Goal: Use online tool/utility: Utilize a website feature to perform a specific function

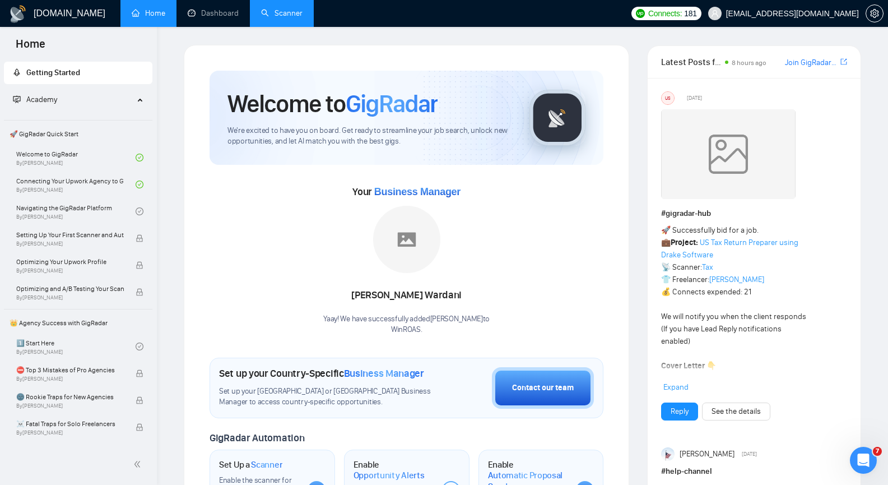
click at [282, 8] on link "Scanner" at bounding box center [281, 13] width 41 height 10
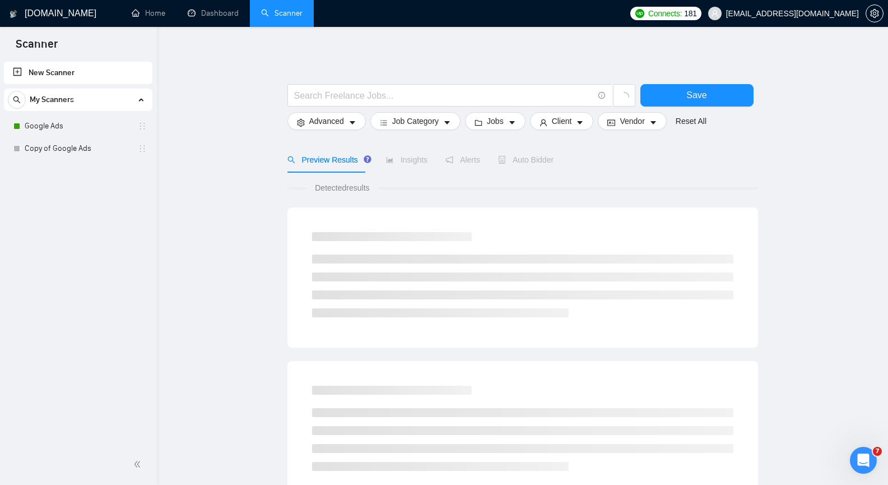
click at [282, 8] on link "Scanner" at bounding box center [281, 13] width 41 height 10
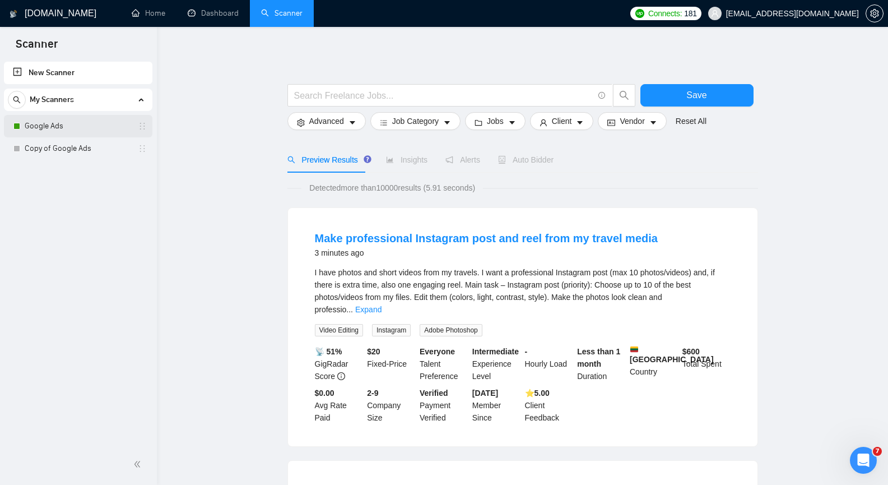
click at [85, 122] on link "Google Ads" at bounding box center [78, 126] width 106 height 22
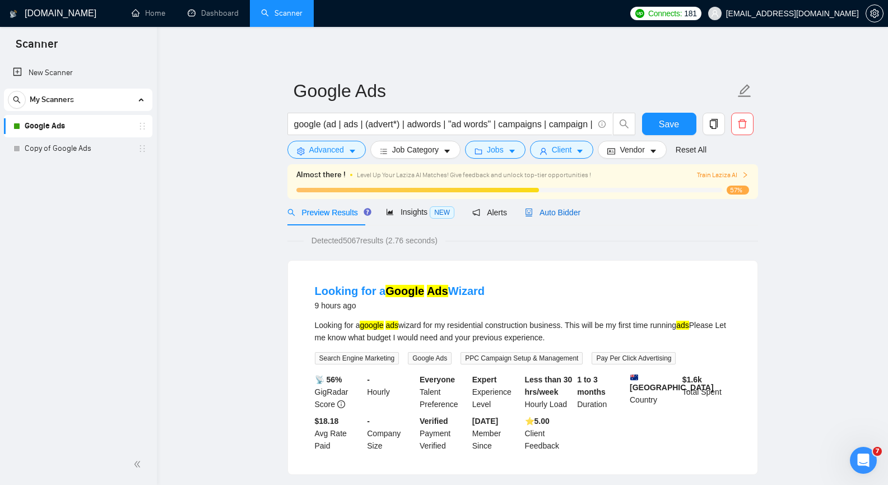
click at [561, 212] on span "Auto Bidder" at bounding box center [552, 212] width 55 height 9
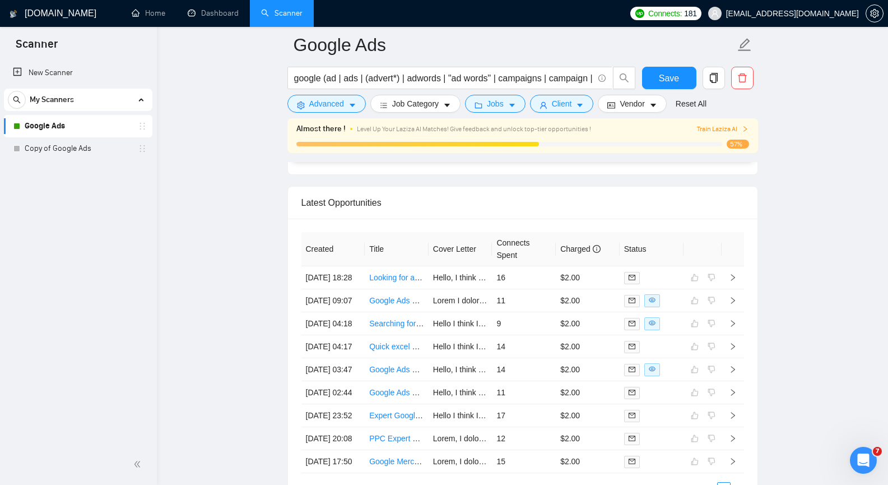
scroll to position [2796, 0]
